Goal: Task Accomplishment & Management: Manage account settings

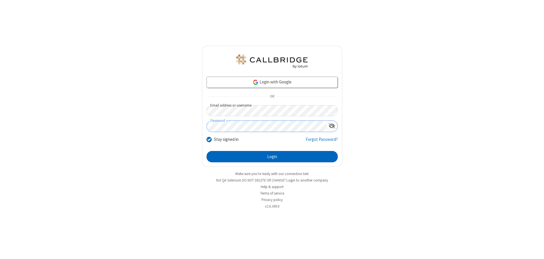
click at [272, 157] on button "Login" at bounding box center [271, 156] width 131 height 11
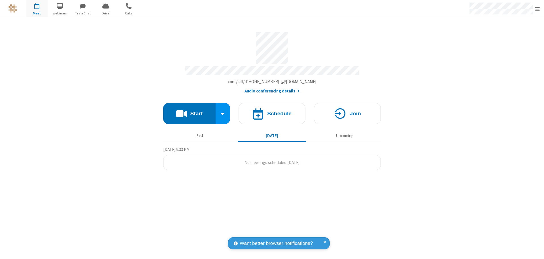
click at [537, 9] on span "Open menu" at bounding box center [537, 9] width 5 height 6
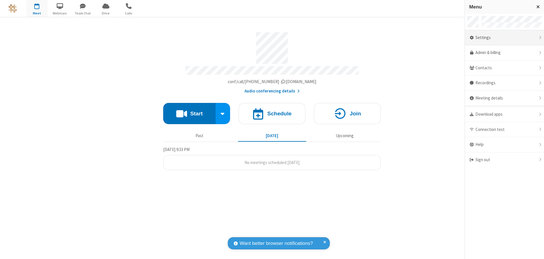
click at [504, 38] on div "Settings" at bounding box center [504, 37] width 79 height 15
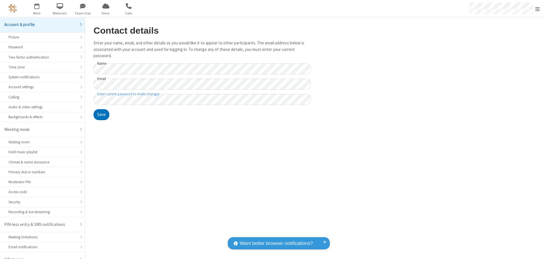
scroll to position [8, 0]
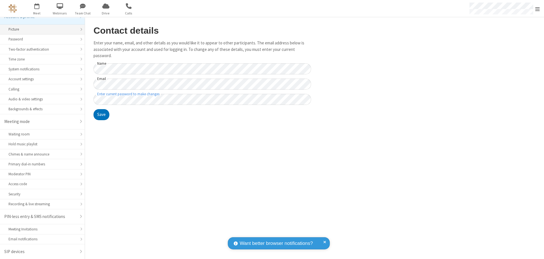
click at [40, 29] on div "Picture" at bounding box center [42, 29] width 68 height 5
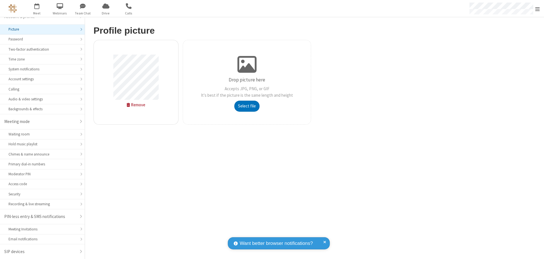
type input "C:\fakepath\avatar_image_test_2.jpg"
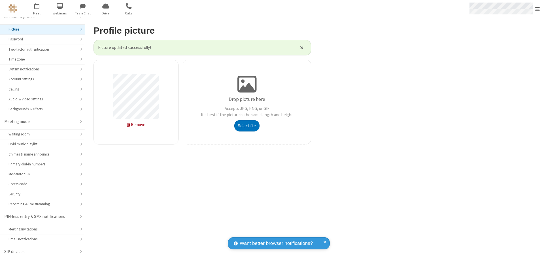
click at [537, 9] on span "Open menu" at bounding box center [537, 9] width 5 height 6
click at [37, 8] on span "button" at bounding box center [36, 6] width 21 height 10
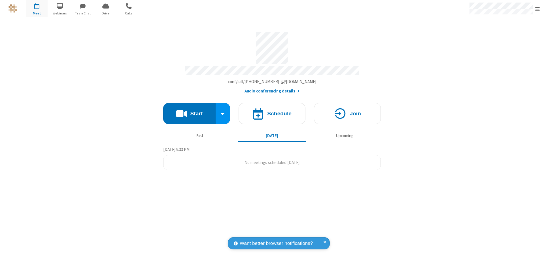
click at [189, 111] on button "Start" at bounding box center [189, 113] width 52 height 21
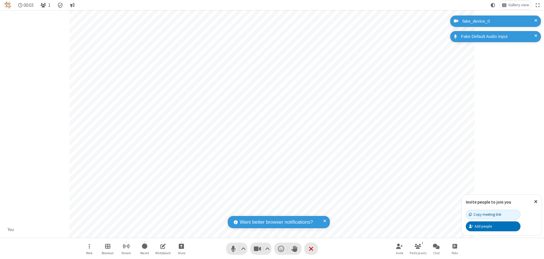
click at [44, 5] on span "Open participant list" at bounding box center [42, 5] width 5 height 5
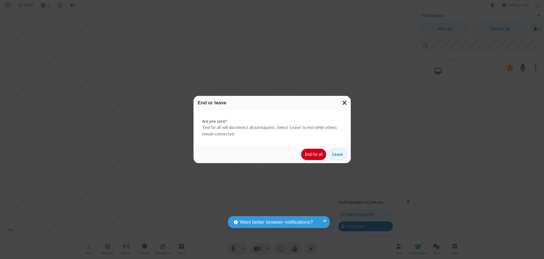
click at [314, 155] on button "End for all" at bounding box center [313, 154] width 25 height 11
